Goal: Information Seeking & Learning: Check status

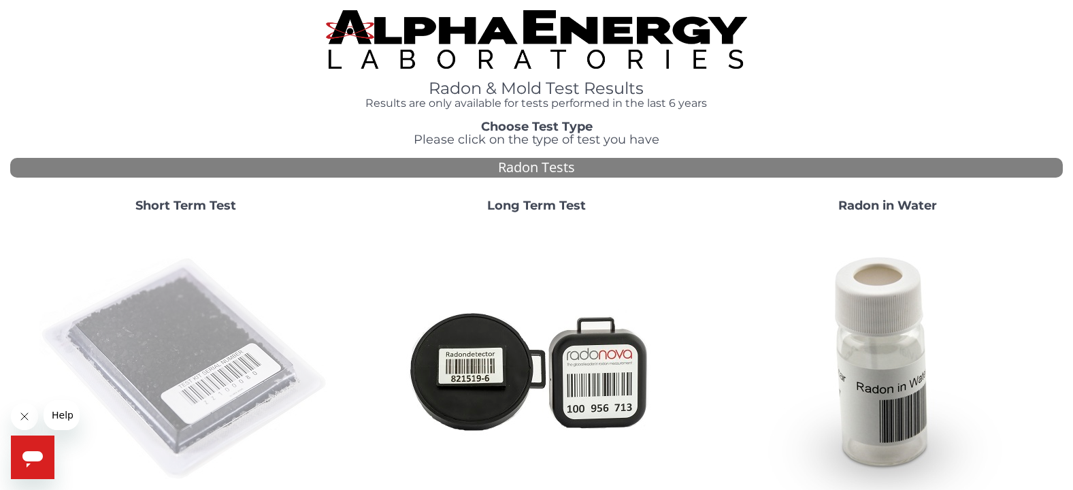
click at [210, 344] on img at bounding box center [185, 369] width 293 height 293
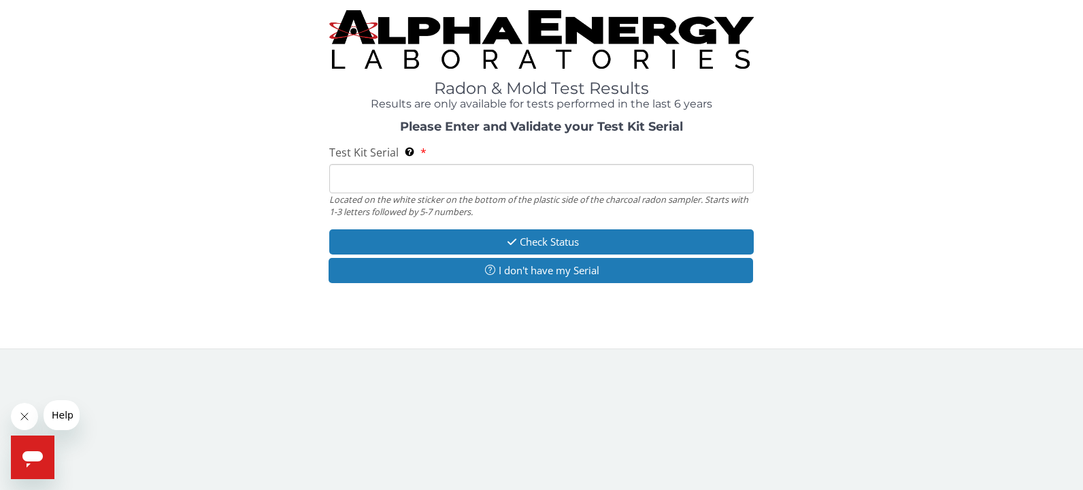
click at [414, 175] on input "Test Kit Serial Located on the white sticker on the bottom of the plastic side …" at bounding box center [541, 178] width 425 height 29
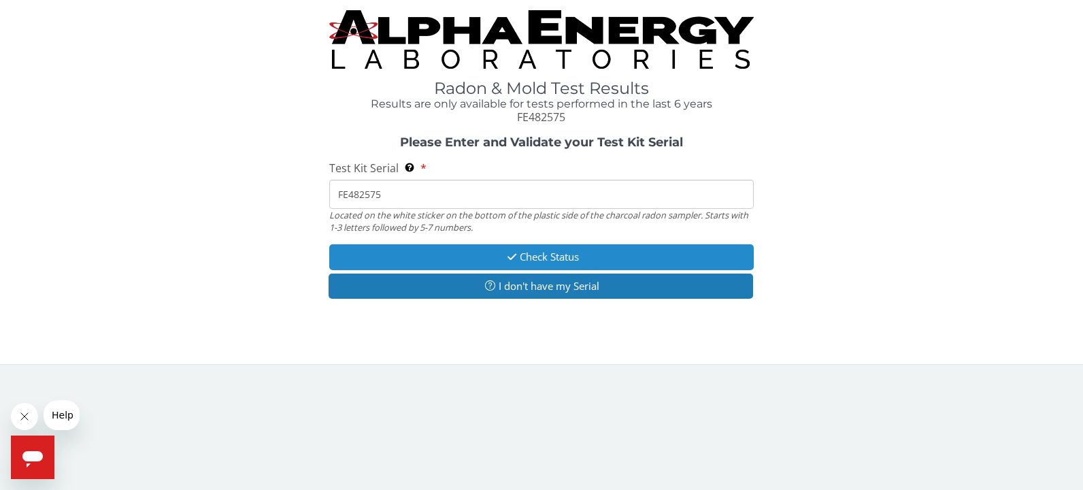
type input "FE482575"
click at [455, 254] on button "Check Status" at bounding box center [541, 256] width 425 height 25
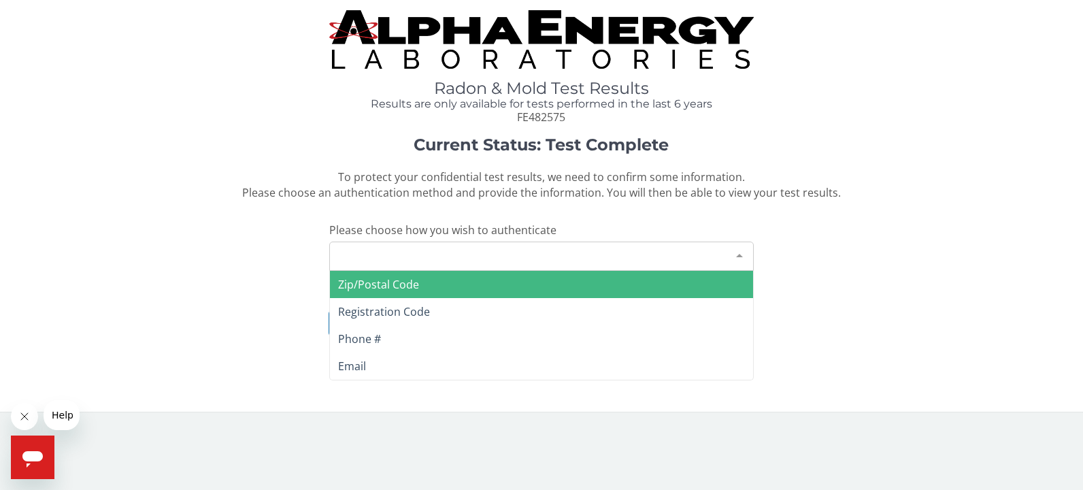
click at [456, 256] on div "Please make a selection" at bounding box center [541, 255] width 425 height 29
click at [458, 282] on span "Zip/Postal Code" at bounding box center [542, 284] width 424 height 27
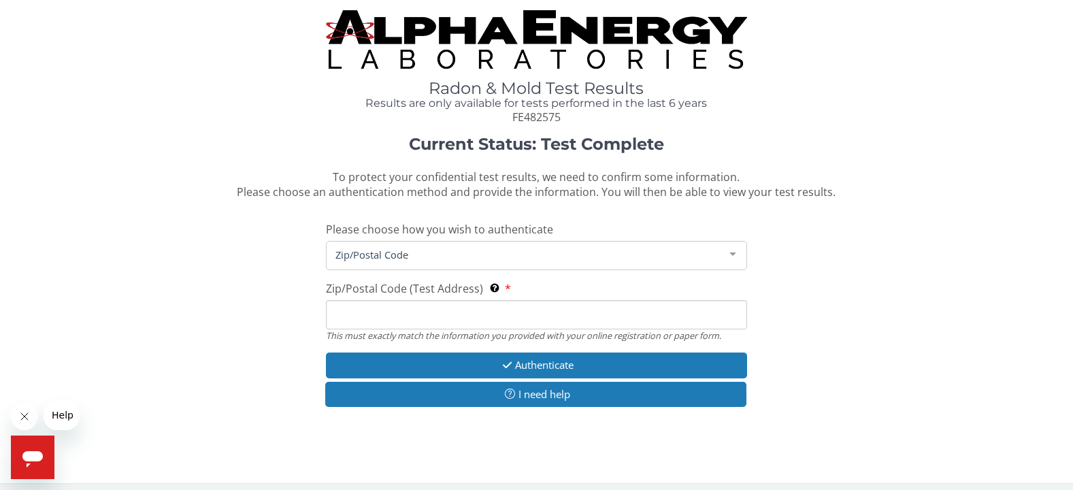
click at [461, 305] on input "Zip/Postal Code (Test Address) This must exactly match the information you prov…" at bounding box center [536, 314] width 421 height 29
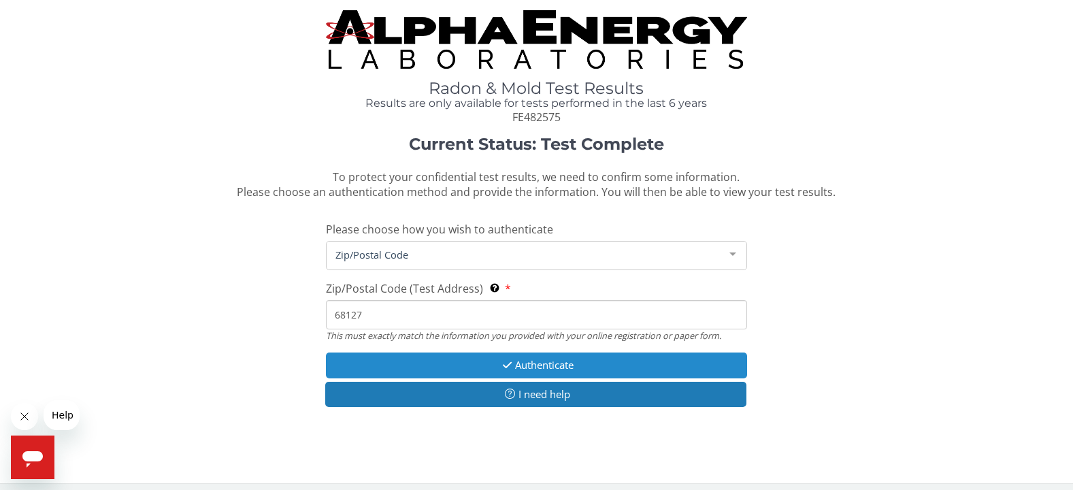
type input "68127"
click at [465, 362] on button "Authenticate" at bounding box center [536, 364] width 421 height 25
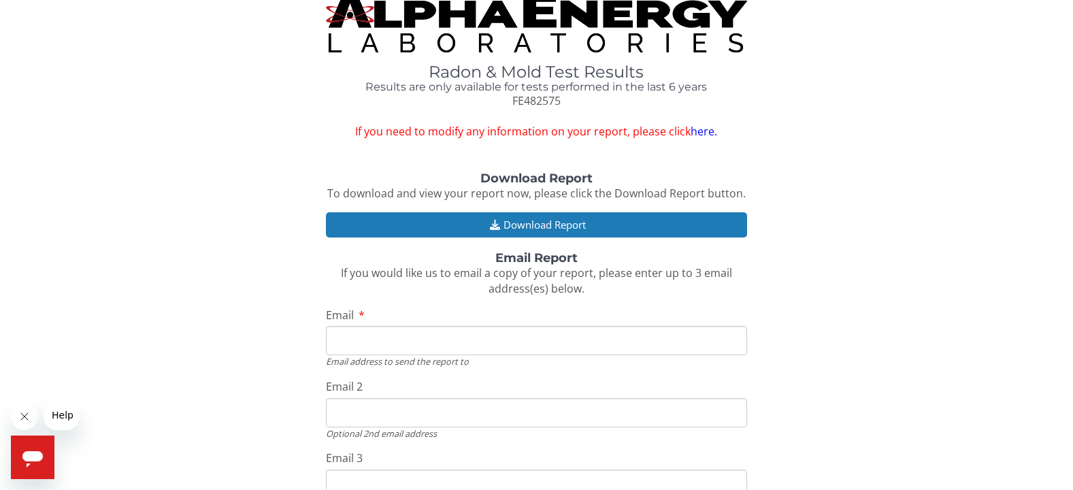
scroll to position [5, 0]
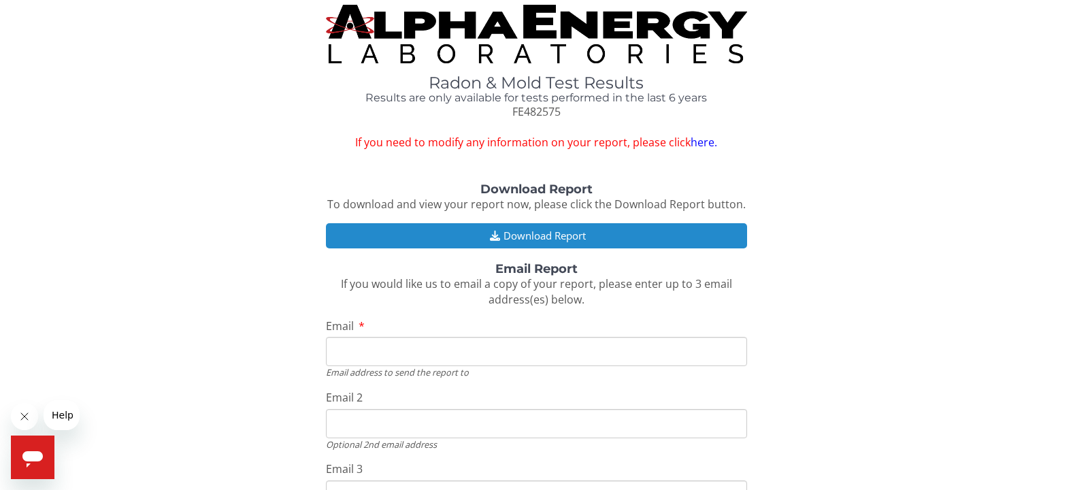
click at [507, 237] on button "Download Report" at bounding box center [536, 235] width 421 height 25
